Goal: Information Seeking & Learning: Check status

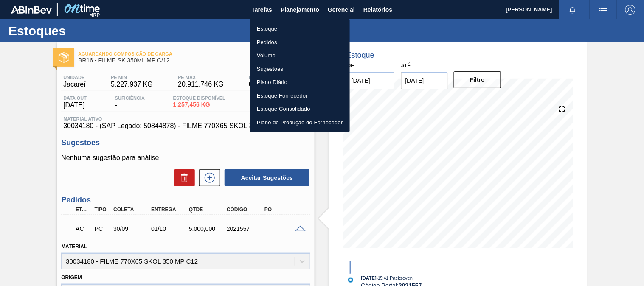
click at [273, 25] on li "Estoque" at bounding box center [300, 29] width 100 height 14
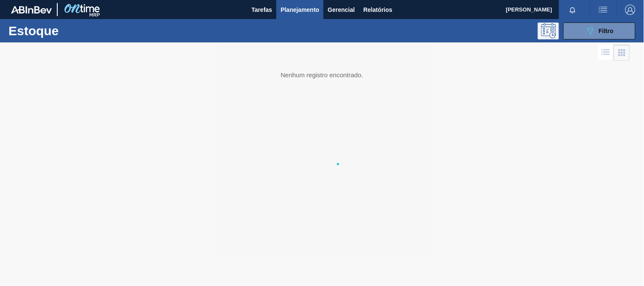
click at [556, 31] on icon at bounding box center [548, 30] width 15 height 15
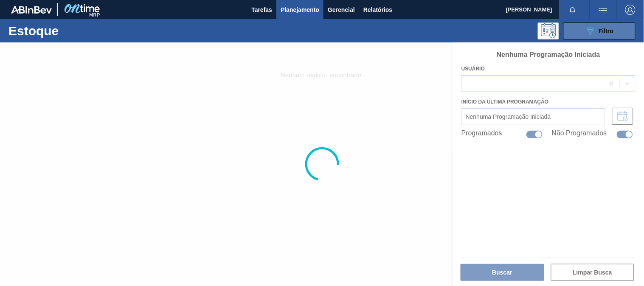
click at [575, 29] on button "089F7B8B-B2A5-4AFE-B5C0-19BA573D28AC Filtro" at bounding box center [599, 30] width 72 height 17
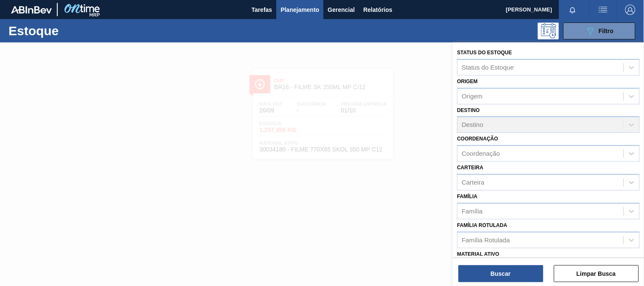
scroll to position [47, 0]
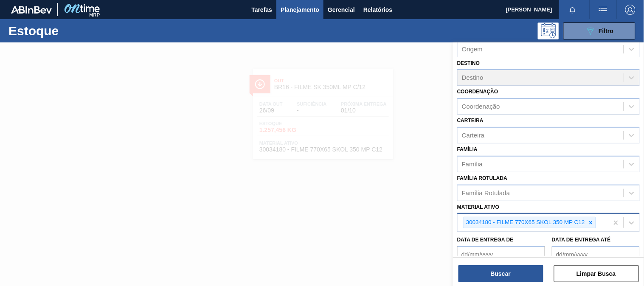
drag, startPoint x: 590, startPoint y: 218, endPoint x: 571, endPoint y: 223, distance: 19.7
click at [590, 220] on icon at bounding box center [591, 223] width 6 height 6
paste ativo "30003637"
type ativo "30003637"
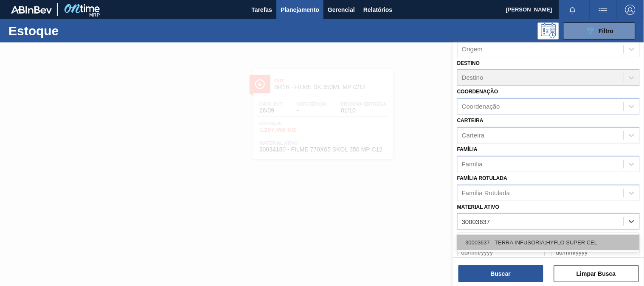
click at [524, 238] on div "30003637 - TERRA INFUSORIA;HYFLO SUPER CEL" at bounding box center [548, 243] width 182 height 16
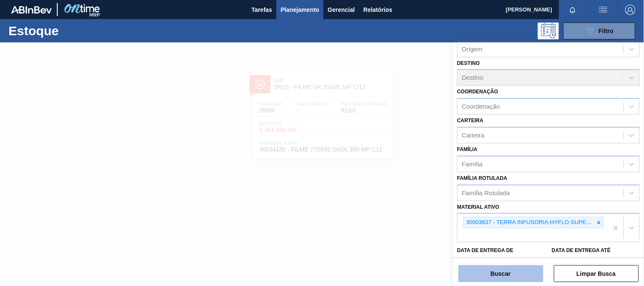
click at [508, 272] on button "Buscar" at bounding box center [500, 273] width 85 height 17
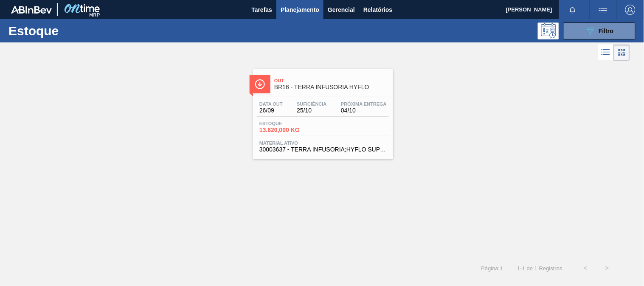
click at [323, 119] on div "Data out 26/09 Suficiência 25/10 Próxima Entrega 04/10 Estoque 13.620,000 KG Ma…" at bounding box center [323, 126] width 140 height 58
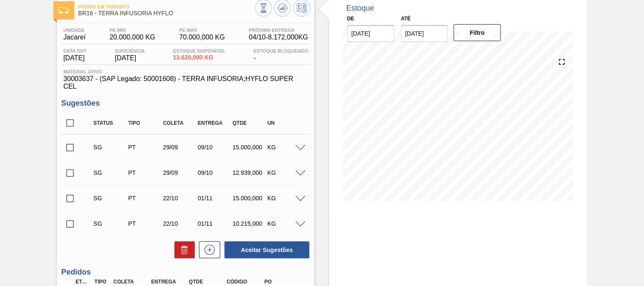
scroll to position [168, 0]
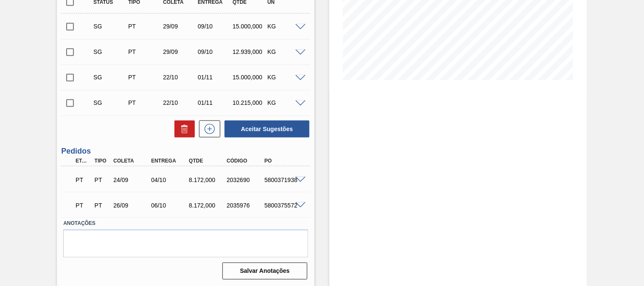
click at [299, 177] on span at bounding box center [300, 180] width 10 height 6
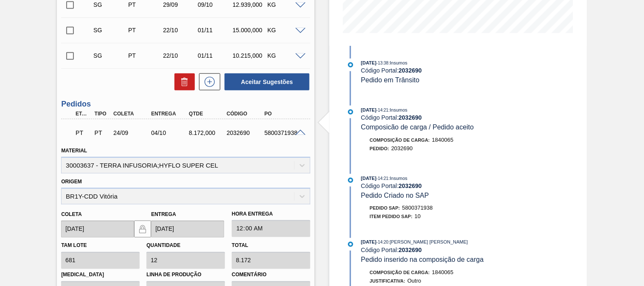
scroll to position [262, 0]
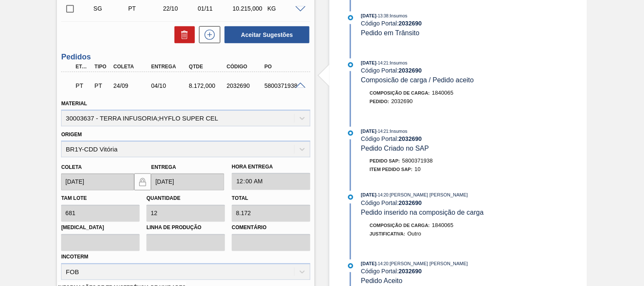
click at [275, 82] on div "5800371938" at bounding box center [283, 85] width 42 height 7
click at [276, 82] on div "5800371938" at bounding box center [283, 85] width 42 height 7
click at [273, 84] on div "5800371938" at bounding box center [283, 85] width 42 height 7
copy div "5800371938"
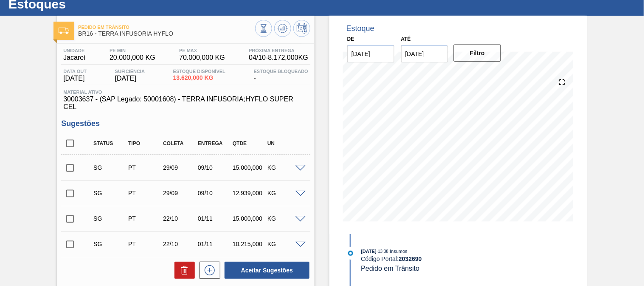
scroll to position [0, 0]
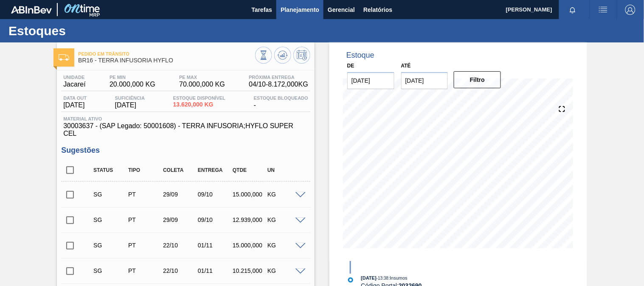
click at [296, 10] on span "Planejamento" at bounding box center [299, 10] width 39 height 10
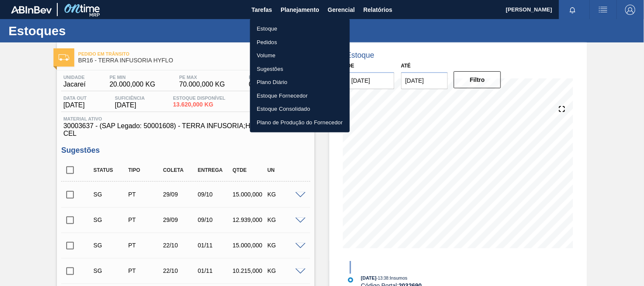
click at [274, 28] on li "Estoque" at bounding box center [300, 29] width 100 height 14
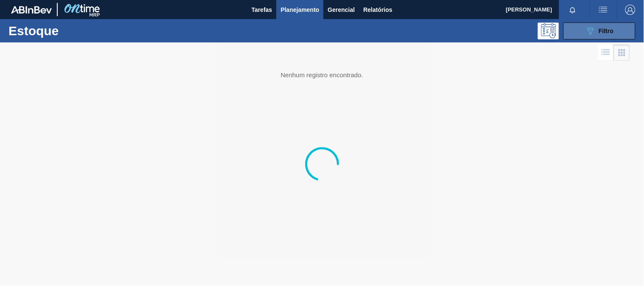
drag, startPoint x: 603, startPoint y: 24, endPoint x: 593, endPoint y: 39, distance: 18.6
click at [602, 25] on button "089F7B8B-B2A5-4AFE-B5C0-19BA573D28AC Filtro" at bounding box center [599, 30] width 72 height 17
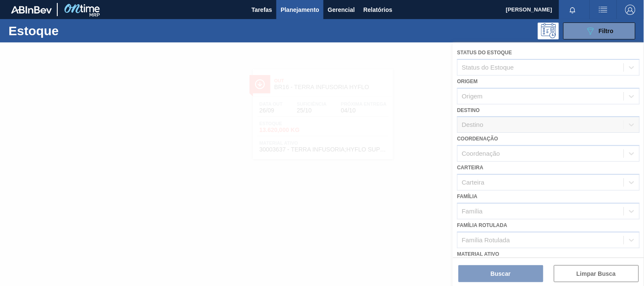
scroll to position [47, 0]
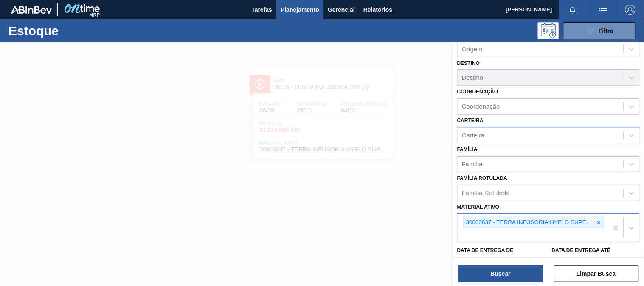
click at [592, 218] on div "30003637 - TERRA INFUSORIA;HYFLO SUPER CEL" at bounding box center [528, 222] width 131 height 11
click at [596, 220] on icon at bounding box center [599, 223] width 6 height 6
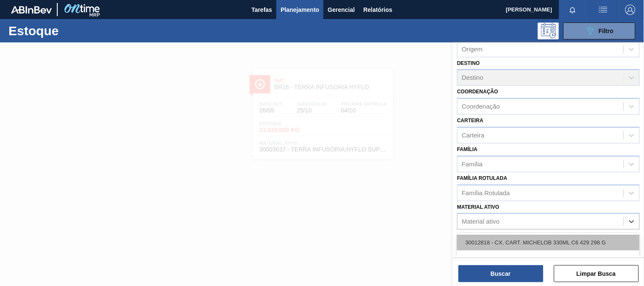
paste ativo "30003422"
type ativo "30003422"
click at [527, 240] on div "30003422 - TERRA DIATOMACEA;IMPORTADA;EMB 24KG" at bounding box center [548, 243] width 182 height 16
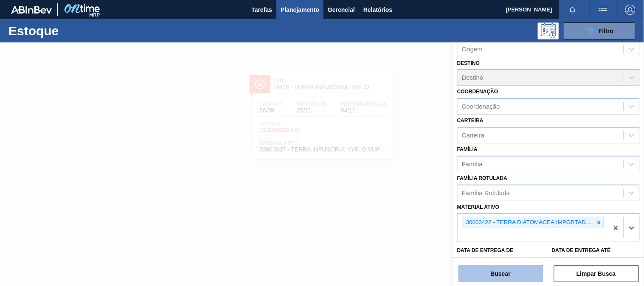
click at [502, 268] on button "Buscar" at bounding box center [500, 273] width 85 height 17
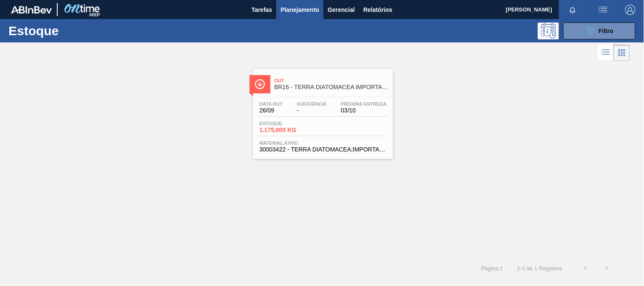
click at [319, 89] on span "BR16 - TERRA DIATOMACEA IMPORTADA 24KG" at bounding box center [331, 87] width 115 height 6
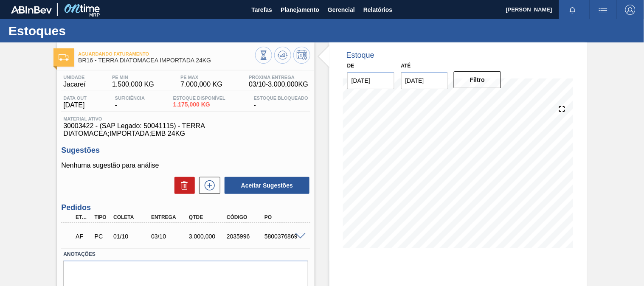
click at [276, 236] on div "5800376869" at bounding box center [283, 236] width 42 height 7
copy div "5800376869"
click at [299, 234] on span at bounding box center [300, 236] width 10 height 6
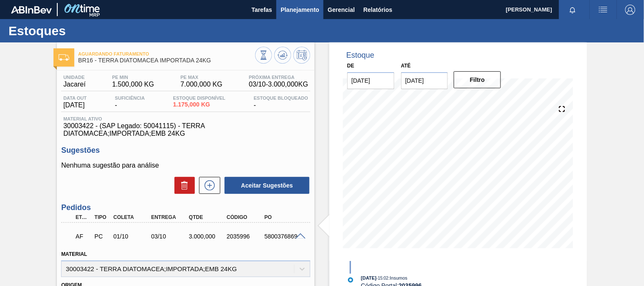
click at [282, 13] on span "Planejamento" at bounding box center [299, 10] width 39 height 10
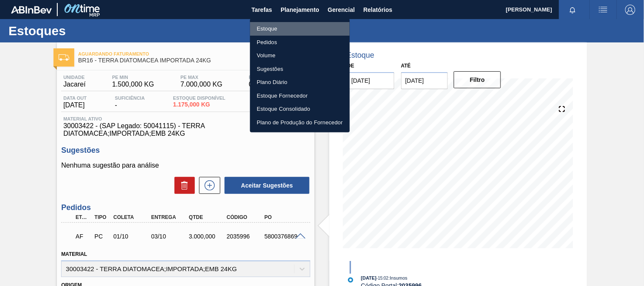
click at [283, 30] on li "Estoque" at bounding box center [300, 29] width 100 height 14
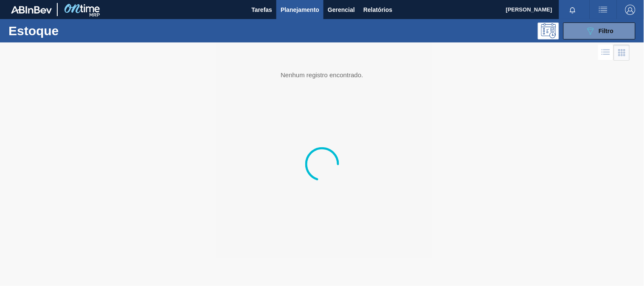
click at [597, 35] on div "089F7B8B-B2A5-4AFE-B5C0-19BA573D28AC Filtro" at bounding box center [599, 31] width 28 height 10
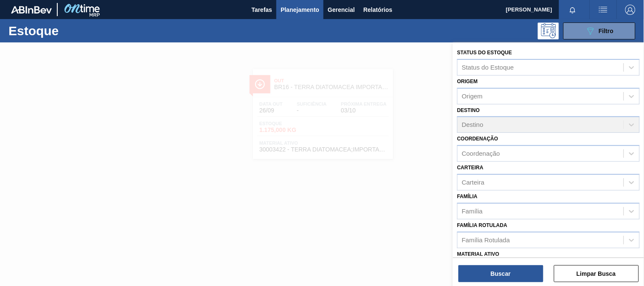
scroll to position [47, 0]
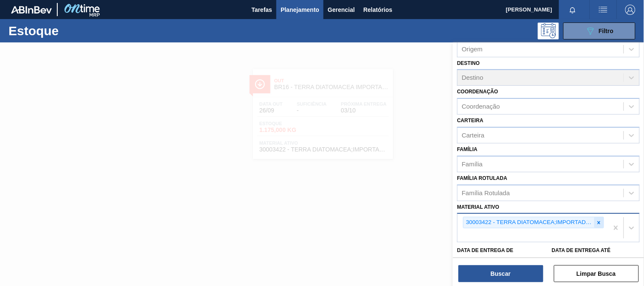
click at [598, 222] on icon at bounding box center [599, 223] width 6 height 6
paste ativo "30003511"
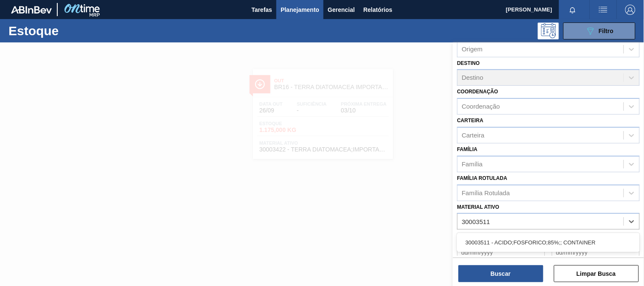
type ativo "30003511"
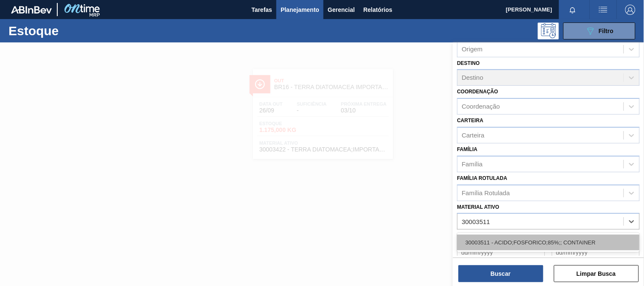
click at [515, 243] on div "30003511 - ACIDO;FOSFORICO;85%;; CONTAINER" at bounding box center [548, 243] width 182 height 16
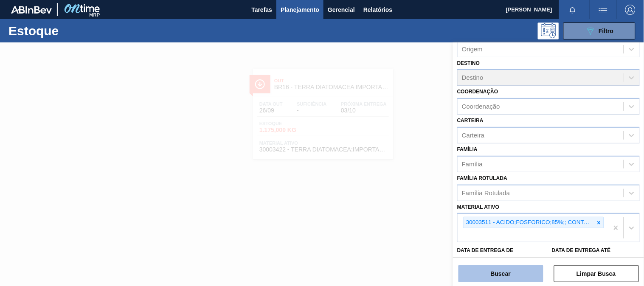
click at [499, 266] on button "Buscar" at bounding box center [500, 273] width 85 height 17
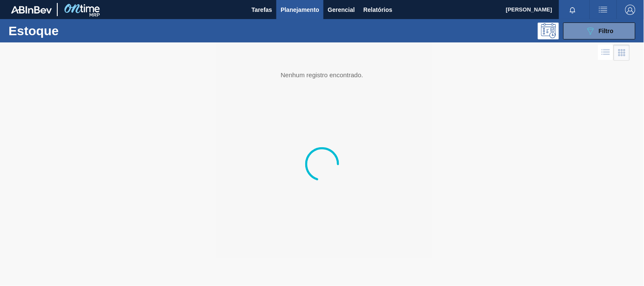
click at [320, 101] on div at bounding box center [322, 164] width 644 height 244
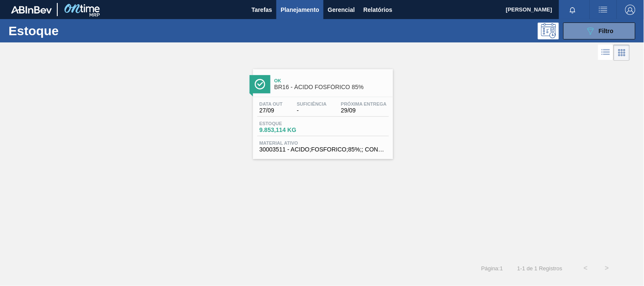
click at [321, 100] on div "Data out 27/09 Suficiência - Próxima Entrega 29/09 Estoque 9.853,114 KG Materia…" at bounding box center [323, 126] width 140 height 58
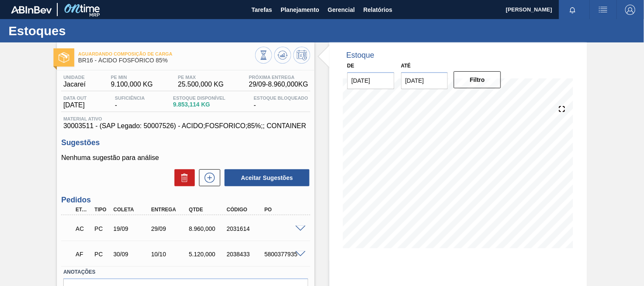
click at [300, 226] on span at bounding box center [300, 229] width 10 height 6
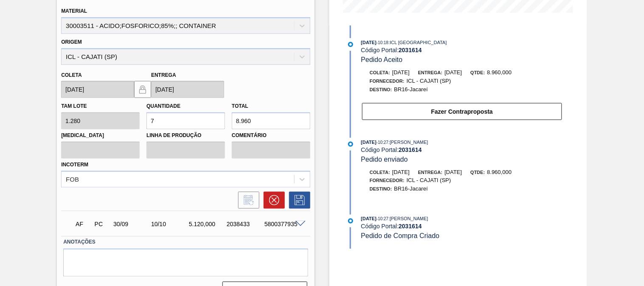
scroll to position [253, 0]
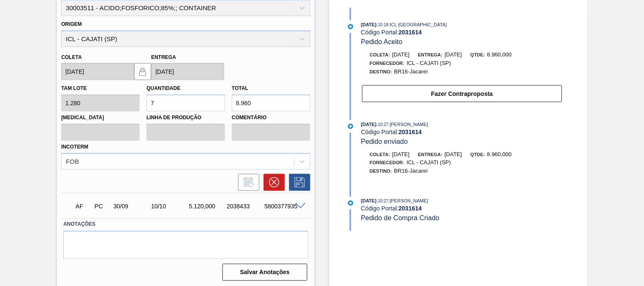
click at [299, 204] on span at bounding box center [300, 206] width 10 height 6
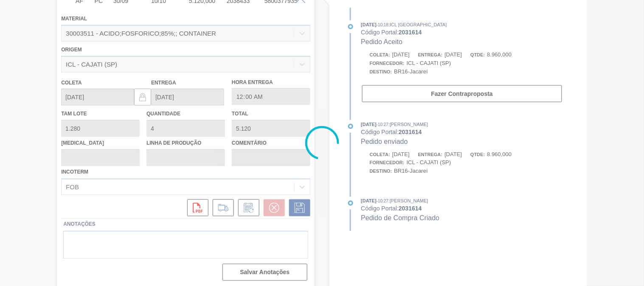
click at [10, 73] on div "Aguardando Composição de Carga BR16 - ÁCIDO FOSFÓRICO 85% Unidade Jacareí PE MI…" at bounding box center [322, 38] width 644 height 499
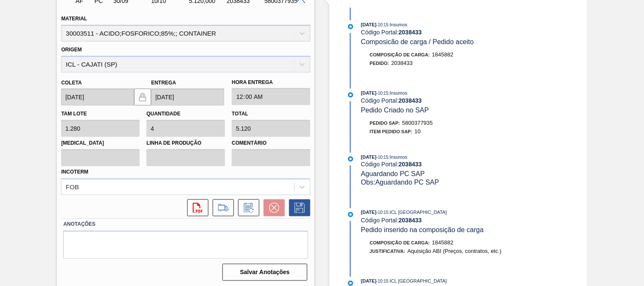
scroll to position [159, 0]
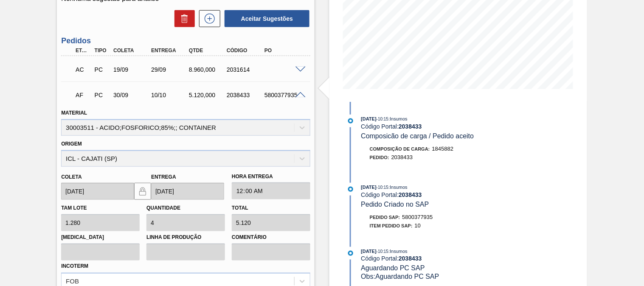
click at [267, 94] on div "5800377935" at bounding box center [283, 95] width 42 height 7
click at [267, 93] on div "5800377935" at bounding box center [283, 95] width 42 height 7
copy div "5800377935"
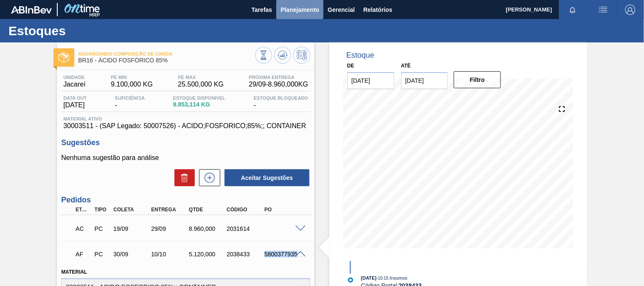
click at [279, 13] on button "Planejamento" at bounding box center [299, 9] width 47 height 19
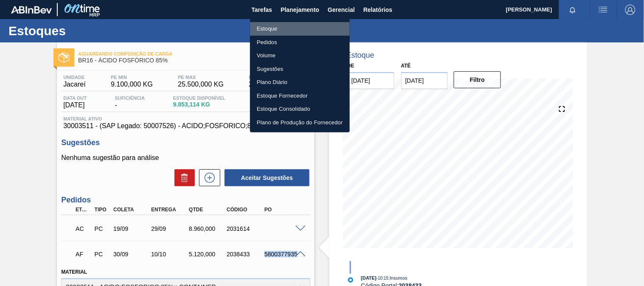
click at [272, 26] on li "Estoque" at bounding box center [300, 29] width 100 height 14
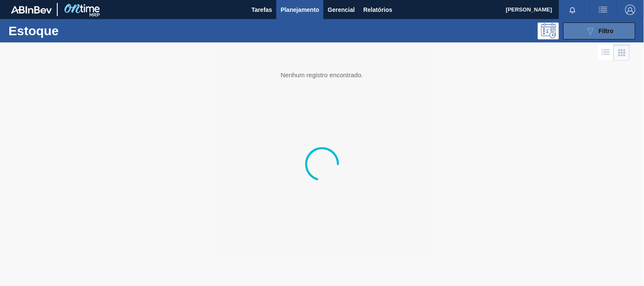
click at [586, 35] on icon "089F7B8B-B2A5-4AFE-B5C0-19BA573D28AC" at bounding box center [590, 31] width 10 height 10
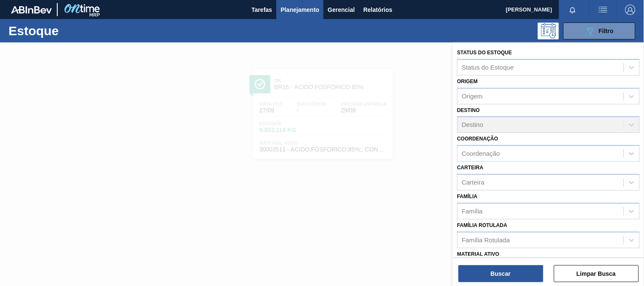
scroll to position [129, 0]
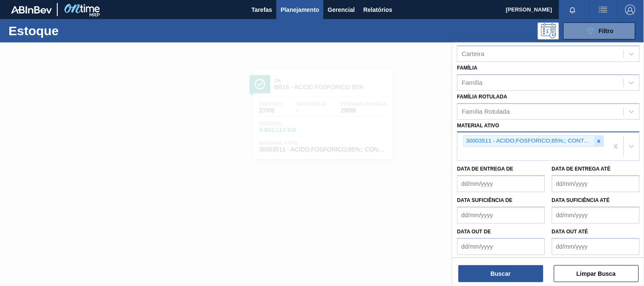
click at [597, 140] on icon at bounding box center [599, 141] width 6 height 6
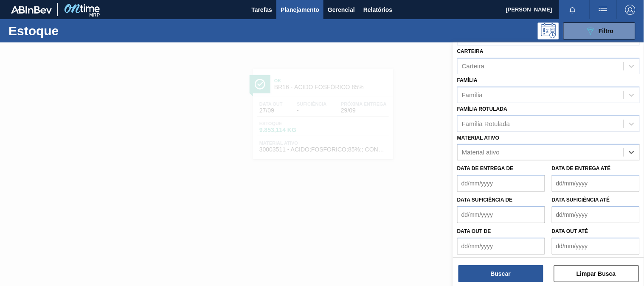
paste ativo "30008416"
type ativo "30008416"
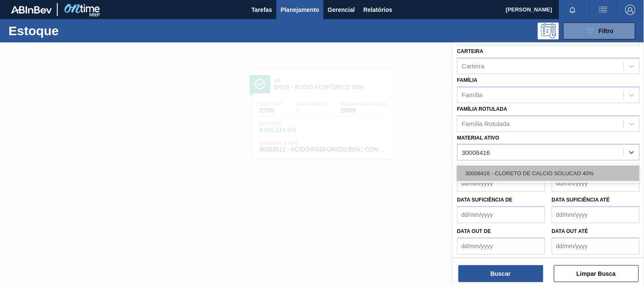
click at [500, 171] on div "30008416 - CLORETO DE CALCIO SOLUCAO 40%" at bounding box center [548, 173] width 182 height 16
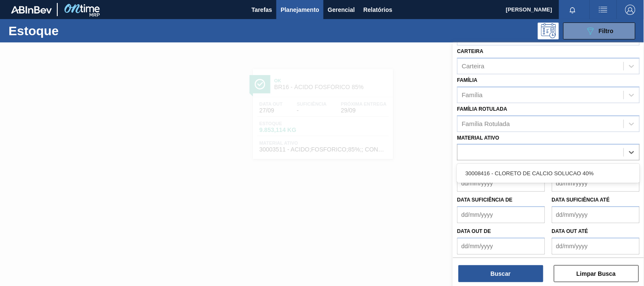
scroll to position [129, 0]
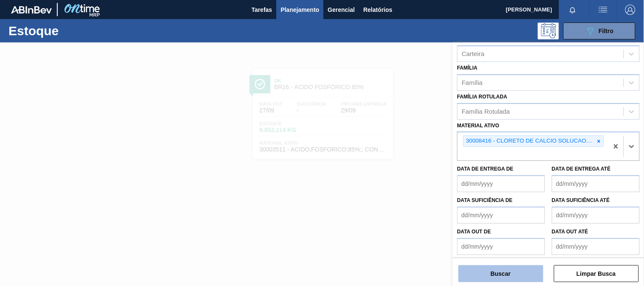
drag, startPoint x: 489, startPoint y: 285, endPoint x: 489, endPoint y: 277, distance: 7.6
click at [489, 284] on div "Status do Estoque Status do Estoque Origem Origem Destino Destino Coordenação C…" at bounding box center [548, 164] width 191 height 245
click at [489, 277] on button "Buscar" at bounding box center [500, 273] width 85 height 17
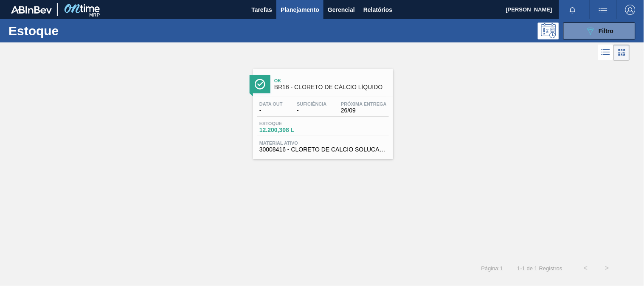
click at [338, 150] on span "30008416 - CLORETO DE CALCIO SOLUCAO 40%" at bounding box center [322, 149] width 127 height 6
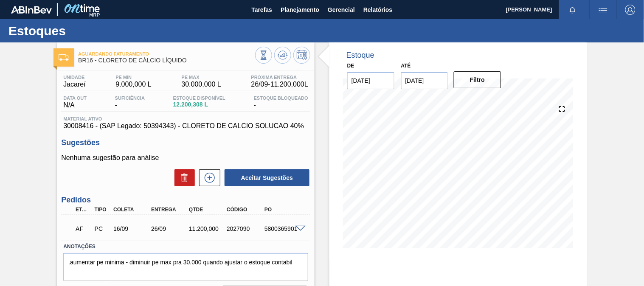
click at [295, 228] on span at bounding box center [300, 229] width 10 height 6
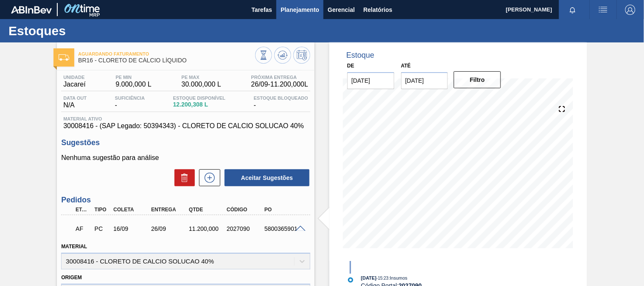
click at [279, 15] on button "Planejamento" at bounding box center [299, 9] width 47 height 19
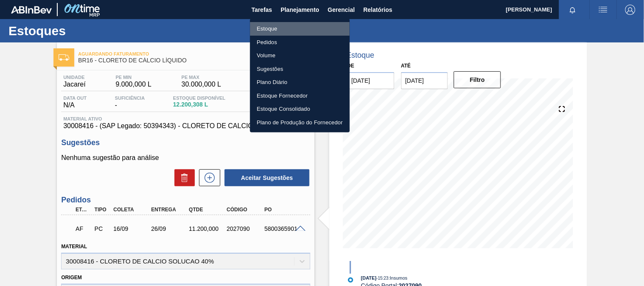
drag, startPoint x: 265, startPoint y: 30, endPoint x: 593, endPoint y: 33, distance: 327.6
click at [265, 30] on li "Estoque" at bounding box center [300, 29] width 100 height 14
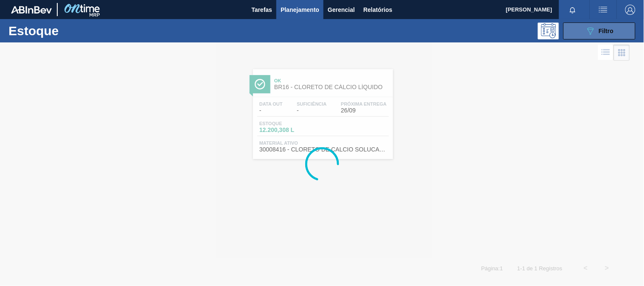
click at [587, 31] on icon "089F7B8B-B2A5-4AFE-B5C0-19BA573D28AC" at bounding box center [590, 31] width 10 height 10
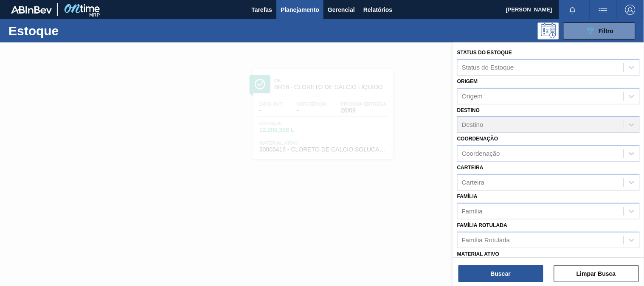
scroll to position [47, 0]
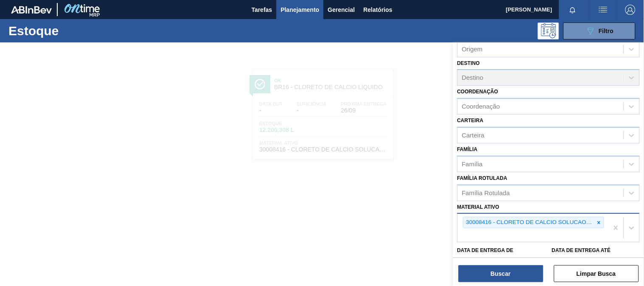
click at [600, 220] on icon at bounding box center [599, 223] width 6 height 6
paste ativo "30034389"
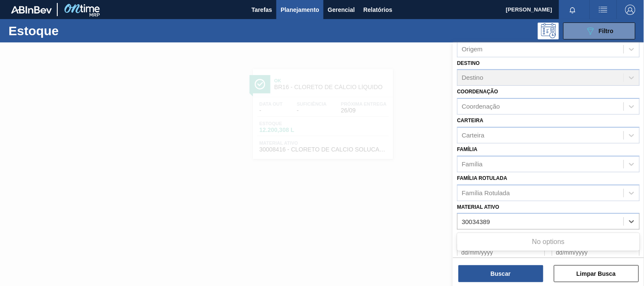
type ativo "30034389"
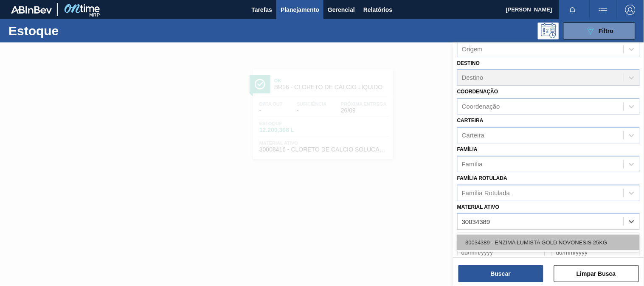
click at [468, 241] on div "30034389 - ENZIMA LUMISTA GOLD NOVONESIS 25KG" at bounding box center [548, 243] width 182 height 16
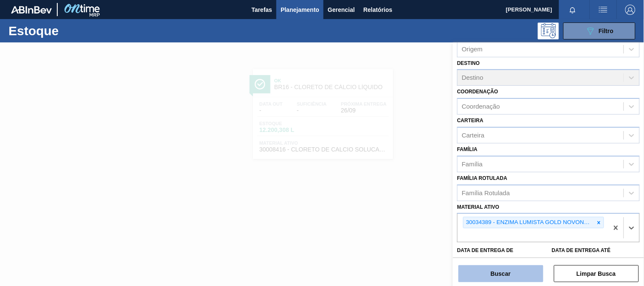
click at [482, 269] on button "Buscar" at bounding box center [500, 273] width 85 height 17
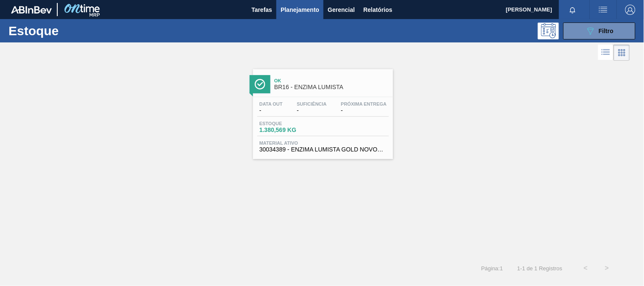
click at [300, 101] on div "Data out - Suficiência - Próxima Entrega - Estoque 1.380,569 KG Material ativo …" at bounding box center [323, 126] width 140 height 58
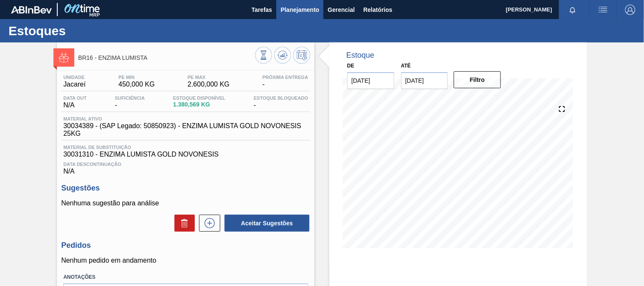
click at [293, 13] on span "Planejamento" at bounding box center [299, 10] width 39 height 10
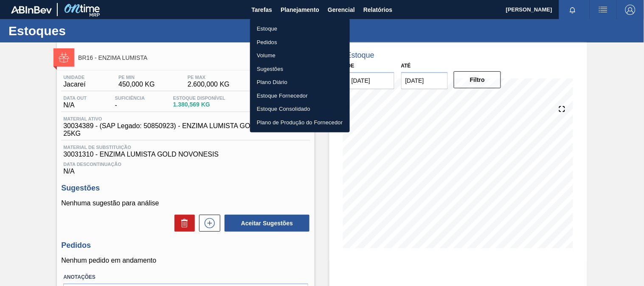
click at [272, 28] on li "Estoque" at bounding box center [300, 29] width 100 height 14
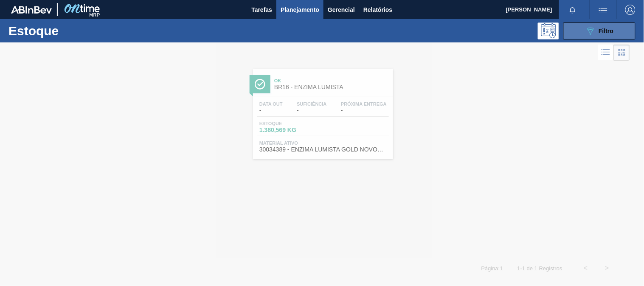
click at [591, 32] on icon "089F7B8B-B2A5-4AFE-B5C0-19BA573D28AC" at bounding box center [590, 31] width 10 height 10
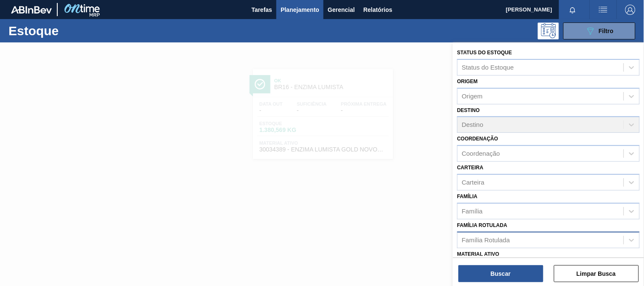
scroll to position [47, 0]
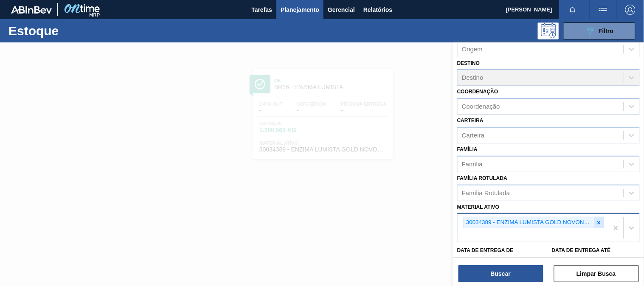
click at [599, 220] on icon at bounding box center [599, 223] width 6 height 6
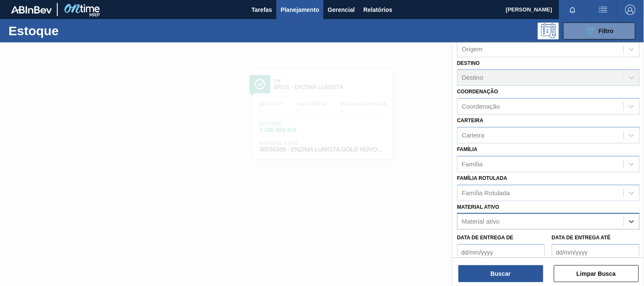
paste ativo "30005660 30003175 30003536"
type ativo "30005660 30003175 30003536"
drag, startPoint x: 559, startPoint y: 221, endPoint x: 498, endPoint y: 218, distance: 61.6
click at [498, 218] on div "Material ativo" at bounding box center [540, 222] width 166 height 12
click at [497, 218] on div "Material ativo" at bounding box center [481, 221] width 38 height 7
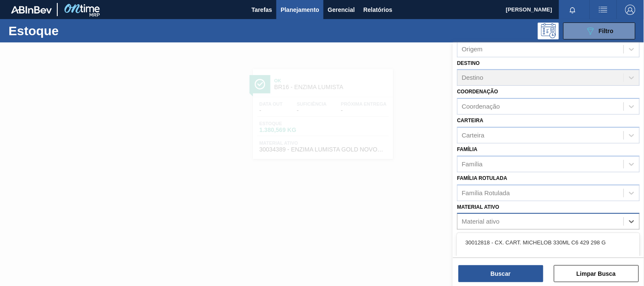
paste ativo "30005660 30003175 30003536"
drag, startPoint x: 493, startPoint y: 221, endPoint x: 566, endPoint y: 215, distance: 72.8
click at [566, 216] on div "30005660 30003175 30003536 30005660 30003175 30003536" at bounding box center [540, 222] width 166 height 12
type ativo "30005660"
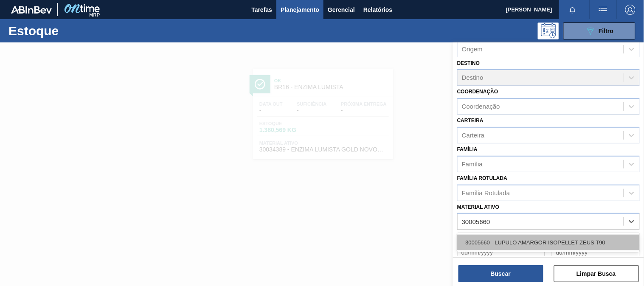
click at [501, 238] on div "30005660 - LUPULO AMARGOR ISOPELLET ZEUS T90" at bounding box center [548, 243] width 182 height 16
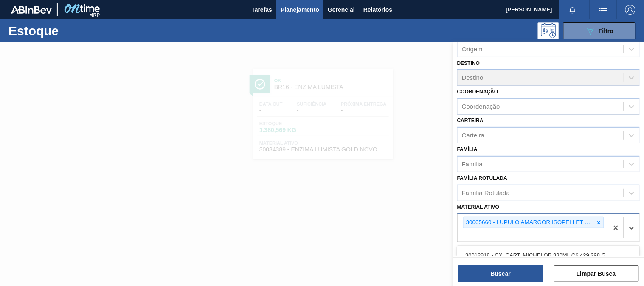
click at [485, 229] on div "30005660 - LUPULO AMARGOR ISOPELLET ZEUS T90" at bounding box center [532, 228] width 151 height 28
paste ativo "30003175"
type ativo "30003175"
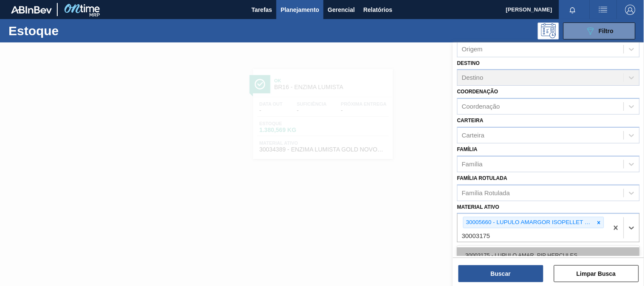
click at [498, 251] on div "30003175 - LUPULO AMAR. PIP HERCULES" at bounding box center [548, 255] width 182 height 16
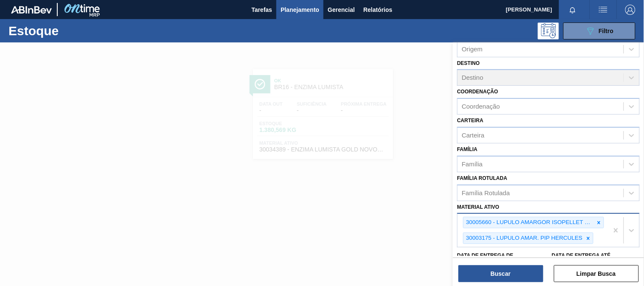
click at [603, 233] on div "30005660 - LUPULO AMARGOR ISOPELLET ZEUS T90 30003175 - LUPULO AMAR. PIP HERCUL…" at bounding box center [532, 230] width 151 height 33
paste ativo "30003536"
type ativo "30003536"
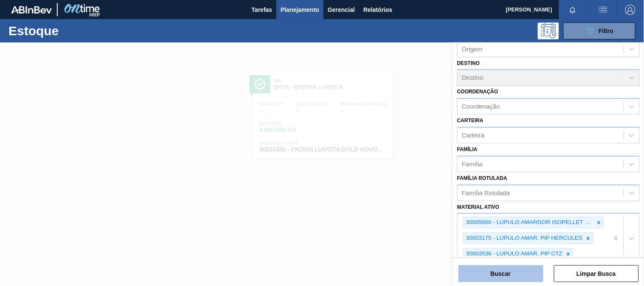
click at [502, 275] on button "Buscar" at bounding box center [500, 273] width 85 height 17
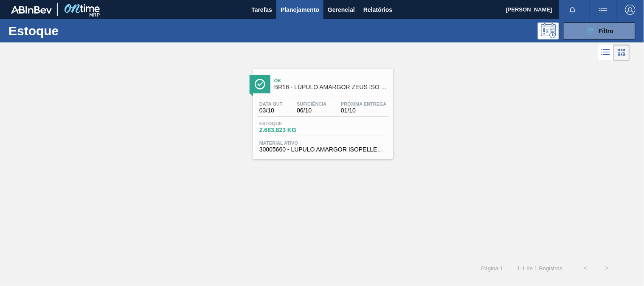
click at [347, 135] on div "Estoque 2.683,823 KG" at bounding box center [323, 128] width 132 height 15
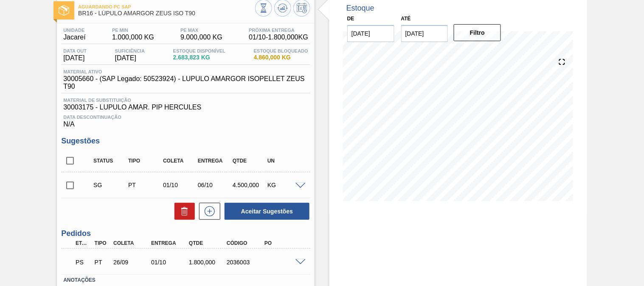
scroll to position [94, 0]
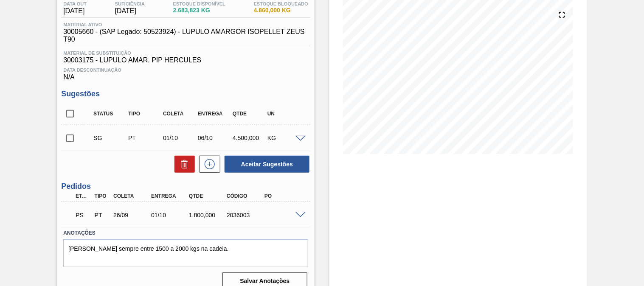
click at [301, 213] on span at bounding box center [300, 215] width 10 height 6
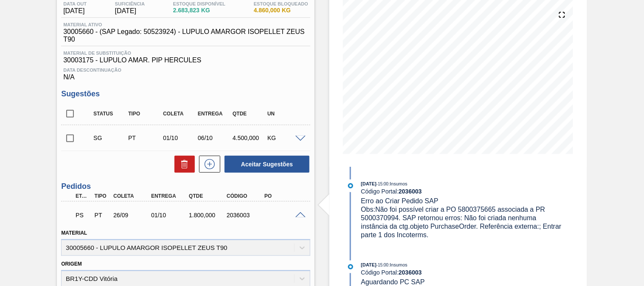
scroll to position [0, 0]
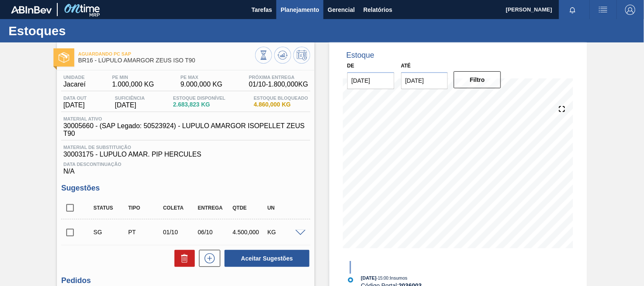
click at [308, 5] on span "Planejamento" at bounding box center [299, 10] width 39 height 10
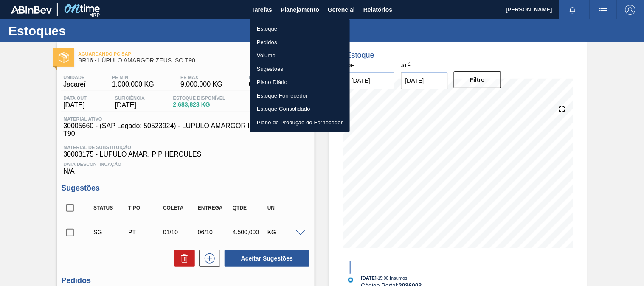
drag, startPoint x: 269, startPoint y: 26, endPoint x: 440, endPoint y: 28, distance: 171.0
click at [270, 26] on li "Estoque" at bounding box center [300, 29] width 100 height 14
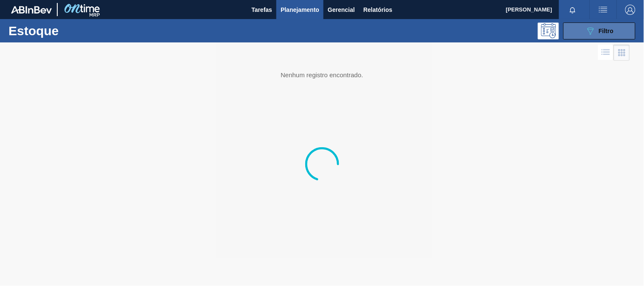
click at [576, 28] on button "089F7B8B-B2A5-4AFE-B5C0-19BA573D28AC Filtro" at bounding box center [599, 30] width 72 height 17
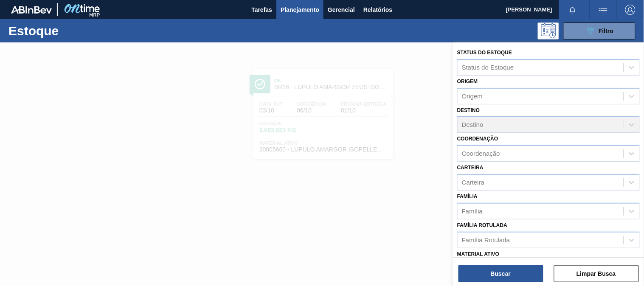
scroll to position [47, 0]
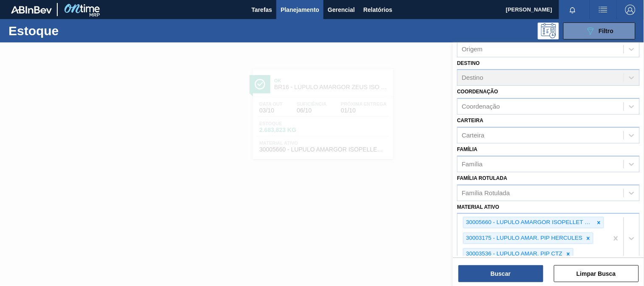
click at [570, 255] on div at bounding box center [568, 254] width 9 height 11
paste ativo "30003534"
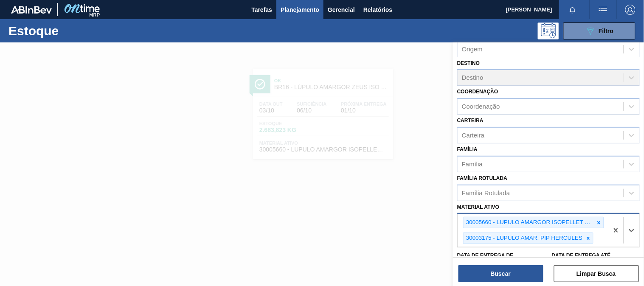
type ativo "30003534"
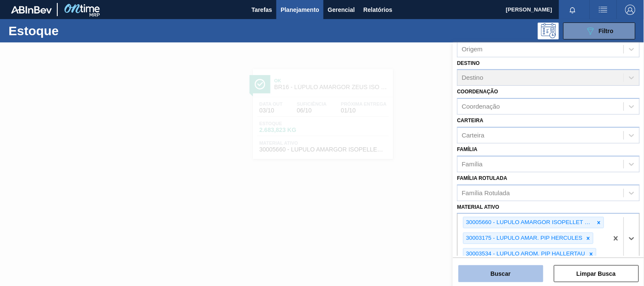
click at [505, 268] on button "Buscar" at bounding box center [500, 273] width 85 height 17
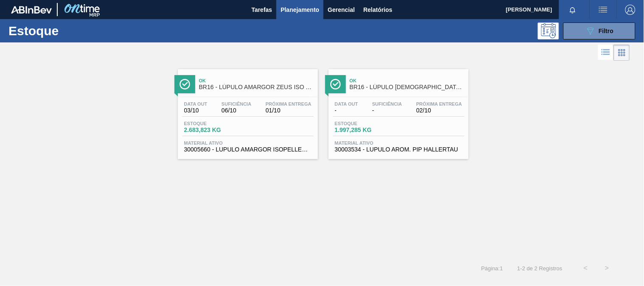
click at [379, 117] on div "Data out - Suficiência - Próxima Entrega 02/10 Estoque 1.997,285 KG Material at…" at bounding box center [398, 126] width 140 height 58
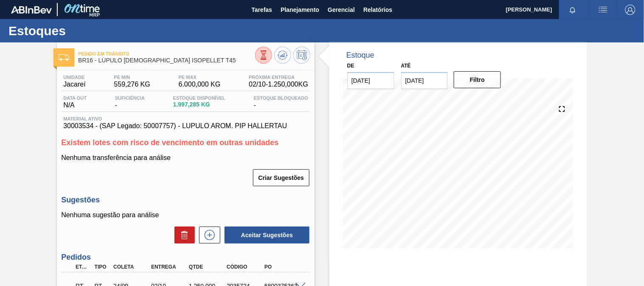
scroll to position [81, 0]
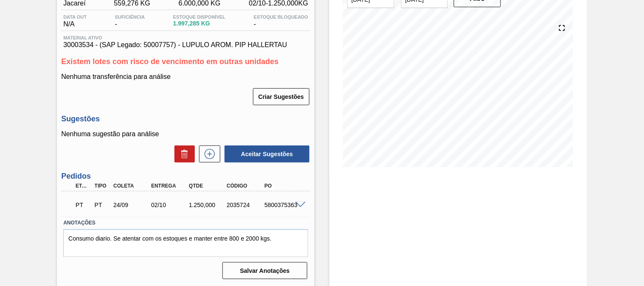
click at [286, 205] on div "5800375363" at bounding box center [283, 205] width 42 height 7
copy div "5800375363"
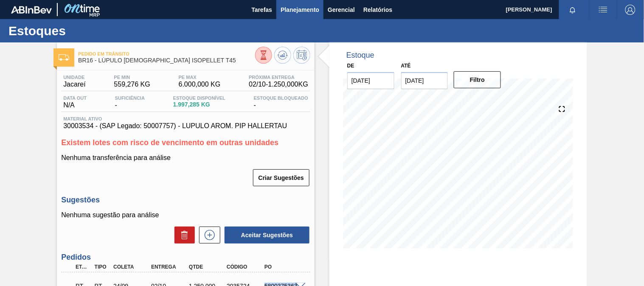
click at [285, 12] on span "Planejamento" at bounding box center [299, 10] width 39 height 10
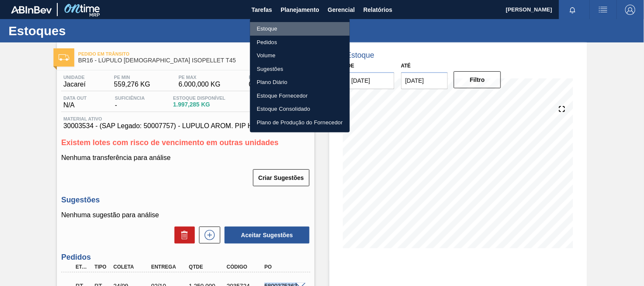
click at [262, 31] on li "Estoque" at bounding box center [300, 29] width 100 height 14
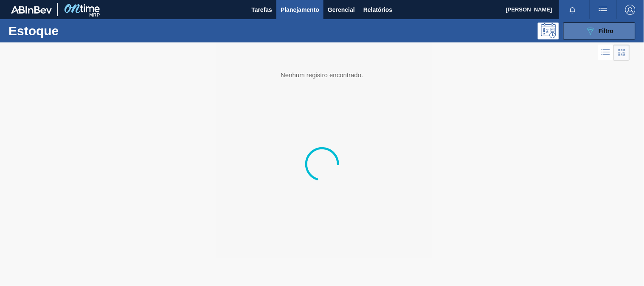
click at [583, 28] on button "089F7B8B-B2A5-4AFE-B5C0-19BA573D28AC Filtro" at bounding box center [599, 30] width 72 height 17
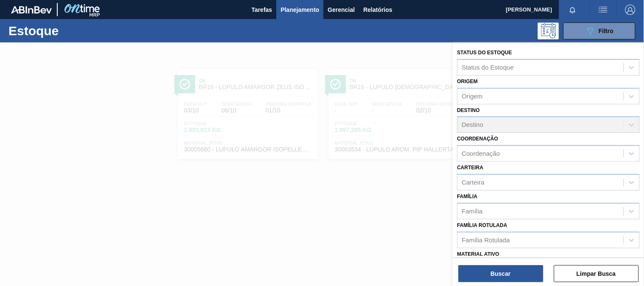
scroll to position [150, 0]
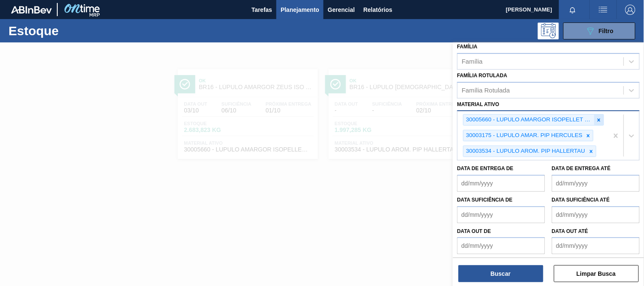
click at [596, 117] on icon at bounding box center [599, 120] width 6 height 6
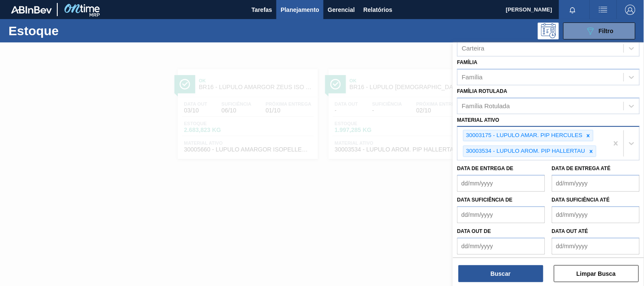
click at [596, 115] on div "Material ativo 30003175 - LUPULO AMAR. PIP HERCULES 30003534 - LUPULO AROM. PIP…" at bounding box center [548, 137] width 182 height 47
click at [597, 115] on div "Material ativo 30003175 - LUPULO AMAR. PIP HERCULES 30003534 - LUPULO AROM. PIP…" at bounding box center [548, 137] width 182 height 47
click at [591, 135] on icon at bounding box center [588, 136] width 6 height 6
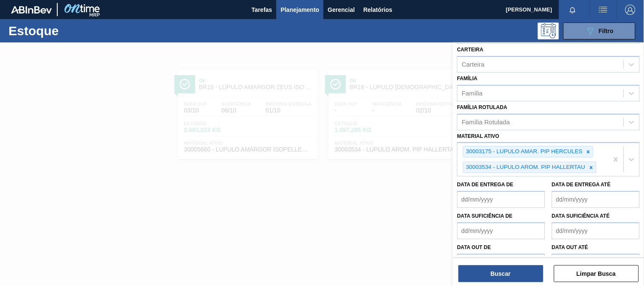
click at [591, 135] on div "Material ativo 30003175 - LUPULO AMAR. PIP HERCULES 30003534 - LUPULO AROM. PIP…" at bounding box center [548, 153] width 182 height 47
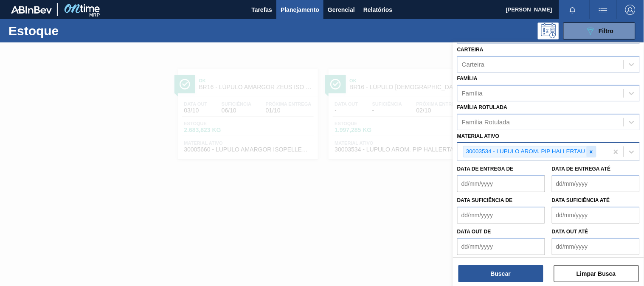
click at [592, 151] on div at bounding box center [590, 151] width 9 height 11
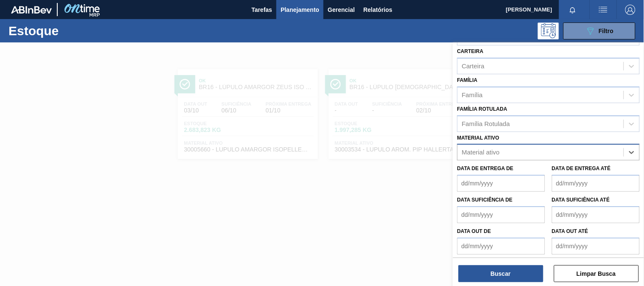
paste ativo "30009264"
type ativo "30009264"
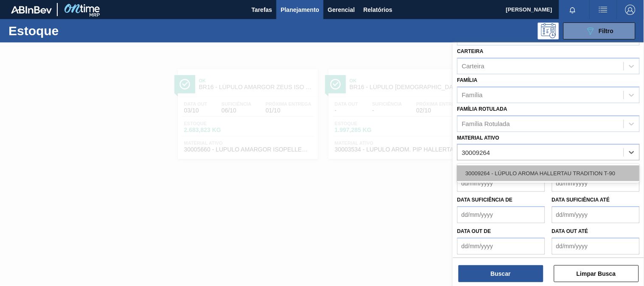
click at [513, 167] on div "30009264 - LÚPULO AROMA HALLERTAU TRADITION T-90" at bounding box center [548, 173] width 182 height 16
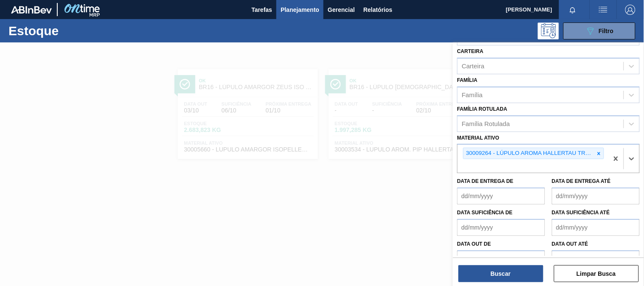
scroll to position [118, 0]
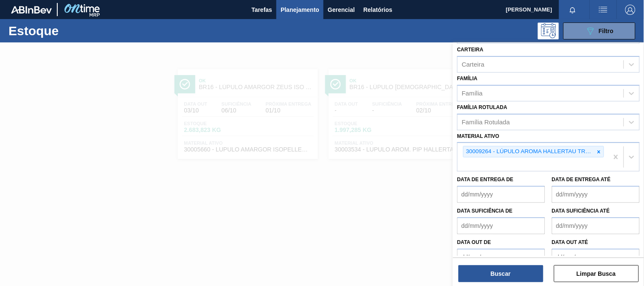
click at [478, 159] on div "30009264 - LÚPULO AROMA HALLERTAU TRADITION T-90" at bounding box center [532, 157] width 151 height 28
paste ativo "30030586"
type ativo "30030586"
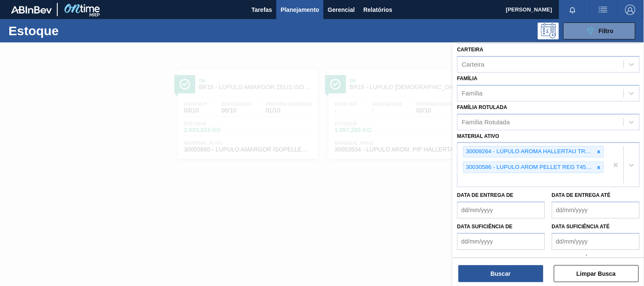
click at [481, 173] on div "30009264 - LÚPULO AROMA HALLERTAU TRADITION T-90 30030586 - LUPULO AROM PELLET …" at bounding box center [532, 165] width 151 height 44
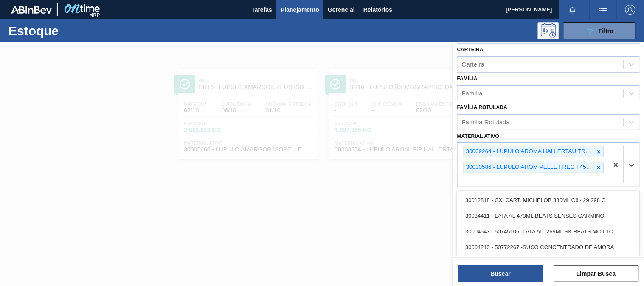
paste ativo "30007684"
type ativo "30007684"
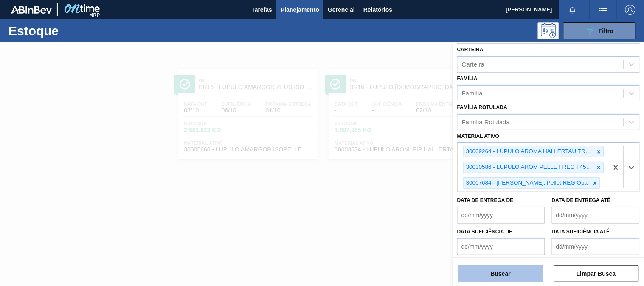
click at [489, 273] on button "Buscar" at bounding box center [500, 273] width 85 height 17
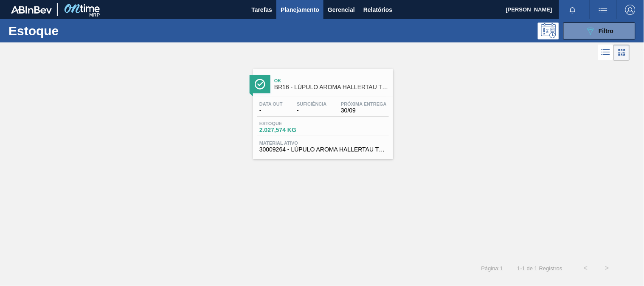
click at [303, 85] on span "BR16 - LÚPULO AROMA HALLERTAU TRADITION T-90" at bounding box center [331, 87] width 115 height 6
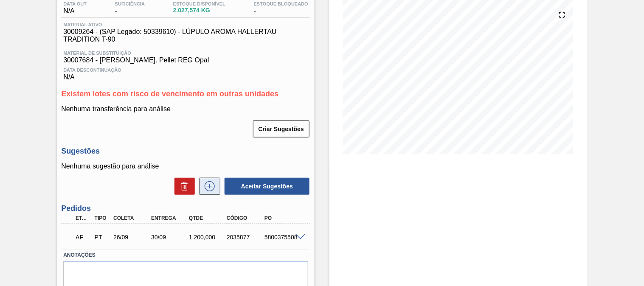
scroll to position [126, 0]
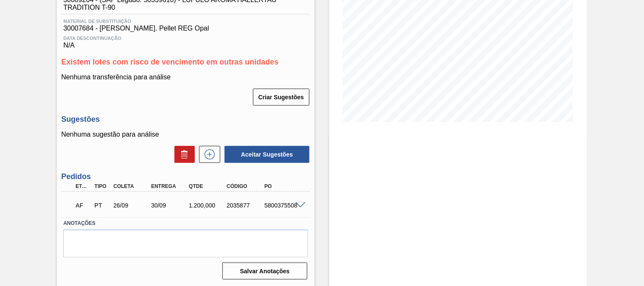
click at [300, 204] on span at bounding box center [300, 205] width 10 height 6
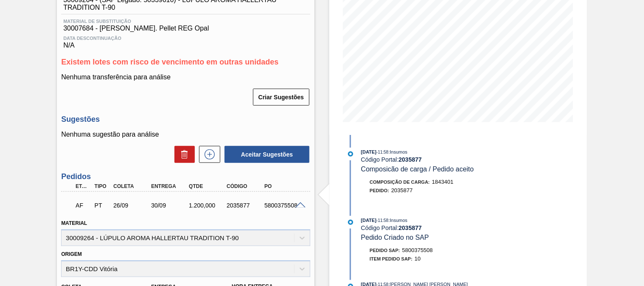
click at [281, 208] on div "5800375508" at bounding box center [283, 205] width 42 height 7
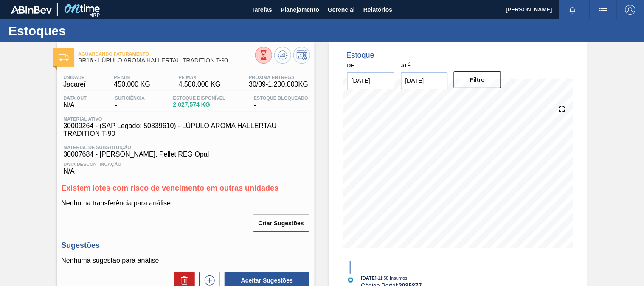
scroll to position [141, 0]
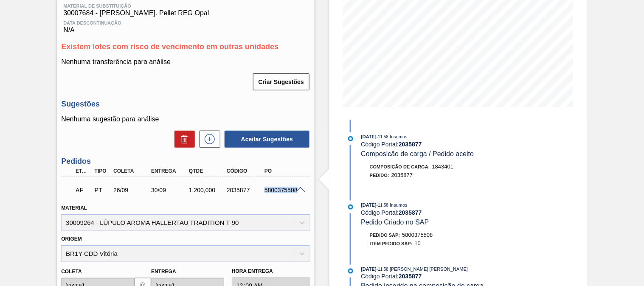
click at [211, 188] on div "1.200,000" at bounding box center [208, 190] width 42 height 7
copy div "1.200,000"
click at [262, 189] on div "5800375508" at bounding box center [283, 190] width 42 height 7
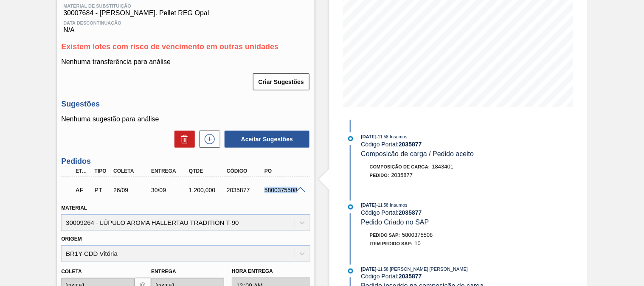
copy div "5800375508"
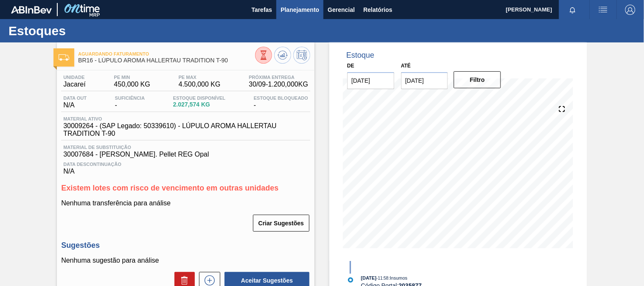
click at [289, 11] on span "Planejamento" at bounding box center [299, 10] width 39 height 10
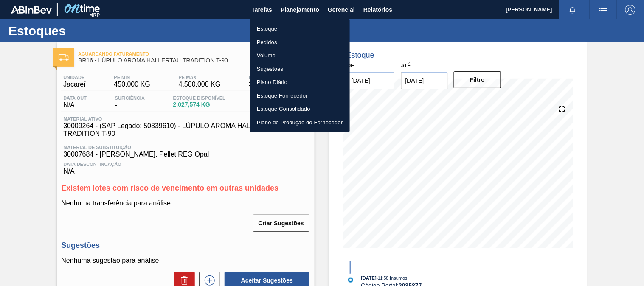
click at [277, 31] on li "Estoque" at bounding box center [300, 29] width 100 height 14
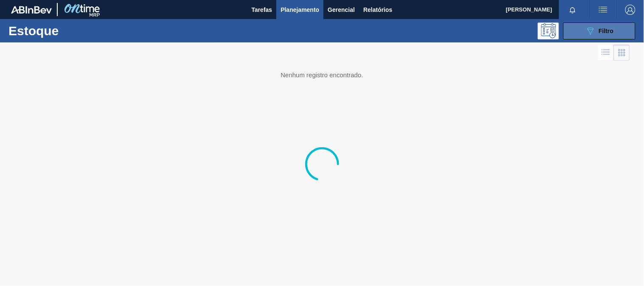
click at [597, 37] on button "089F7B8B-B2A5-4AFE-B5C0-19BA573D28AC Filtro" at bounding box center [599, 30] width 72 height 17
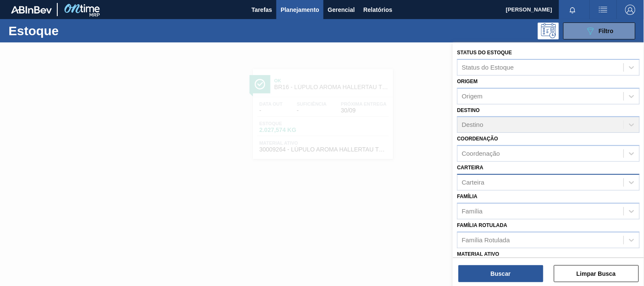
scroll to position [94, 0]
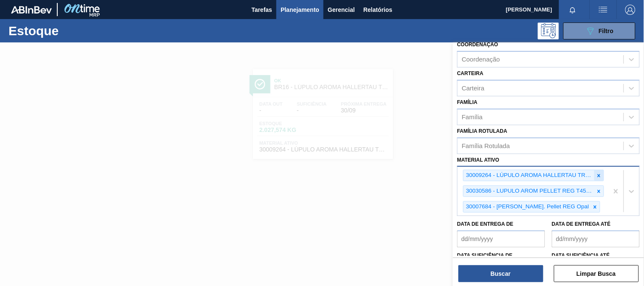
click at [597, 173] on icon at bounding box center [599, 176] width 6 height 6
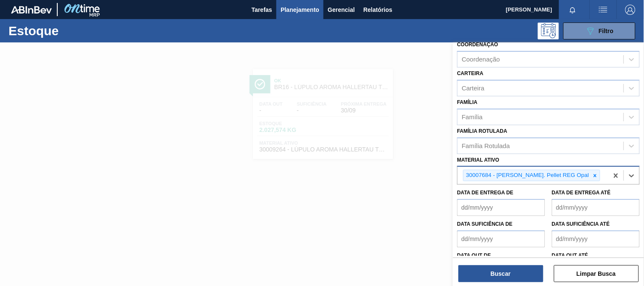
click at [597, 172] on div "30007684 - [PERSON_NAME]. Pellet REG Opal" at bounding box center [532, 175] width 151 height 17
click at [590, 174] on div at bounding box center [594, 175] width 9 height 11
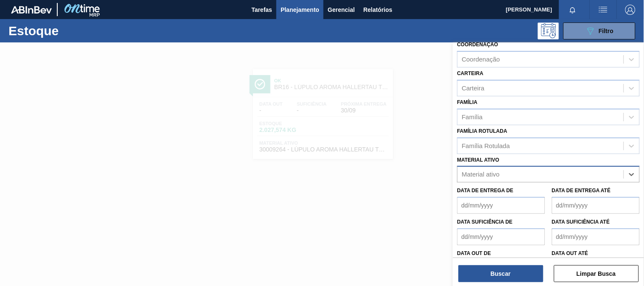
paste ativo "30003124"
type ativo "30003124"
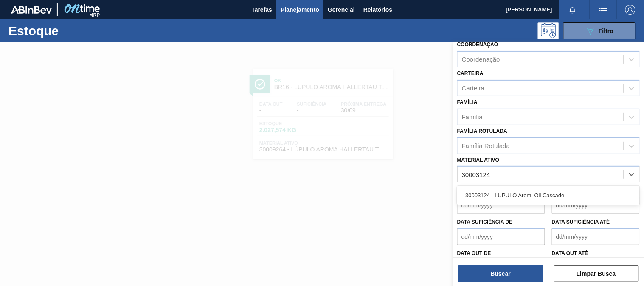
click at [509, 191] on div "30003124 - LUPULO Arom. Oil Cascade" at bounding box center [548, 196] width 182 height 16
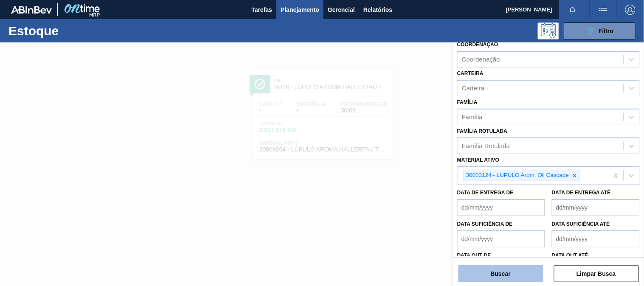
click at [510, 270] on button "Buscar" at bounding box center [500, 273] width 85 height 17
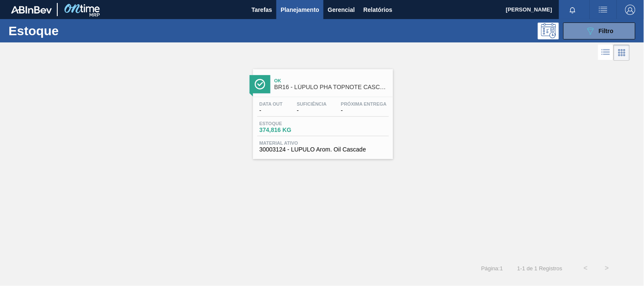
click at [318, 143] on span "Material ativo" at bounding box center [322, 142] width 127 height 5
